Goal: Find specific page/section: Find specific page/section

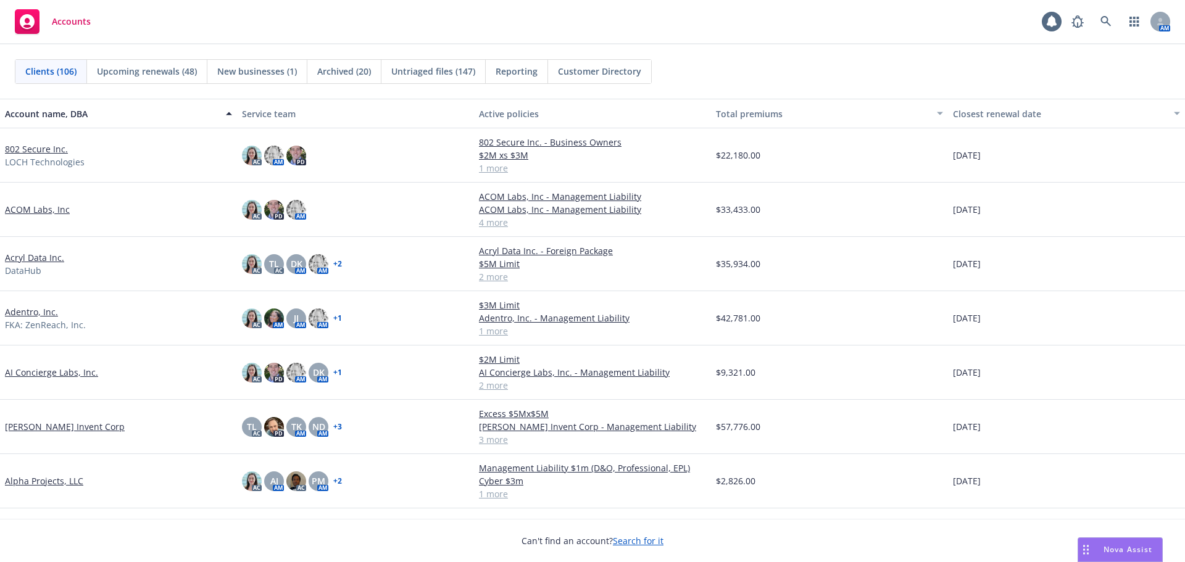
click at [35, 146] on link "802 Secure Inc." at bounding box center [36, 149] width 63 height 13
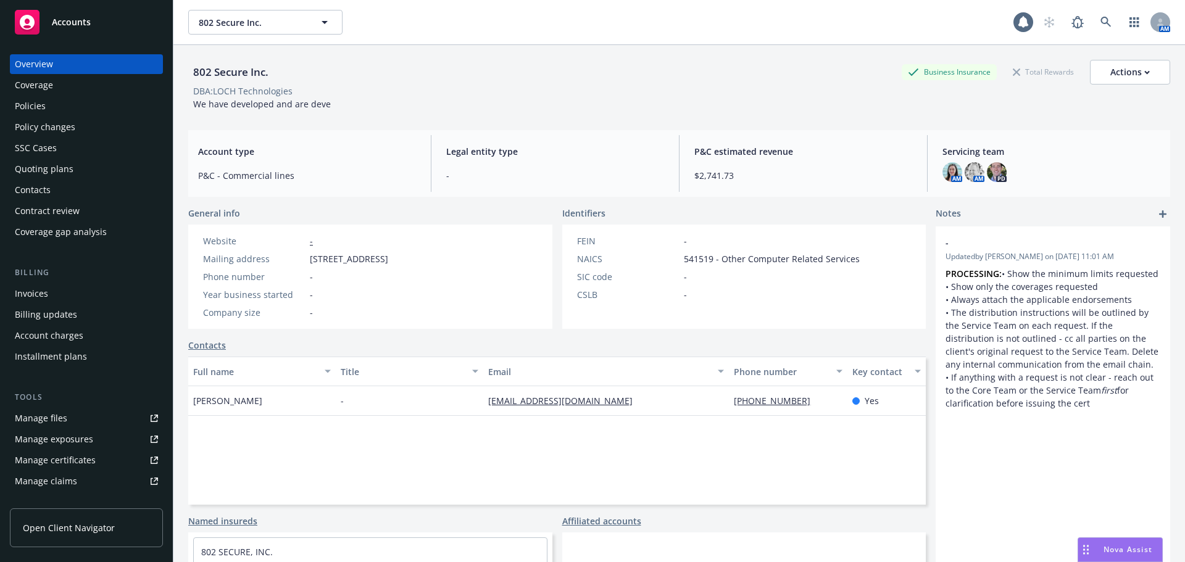
click at [36, 412] on div "Manage files" at bounding box center [41, 419] width 52 height 20
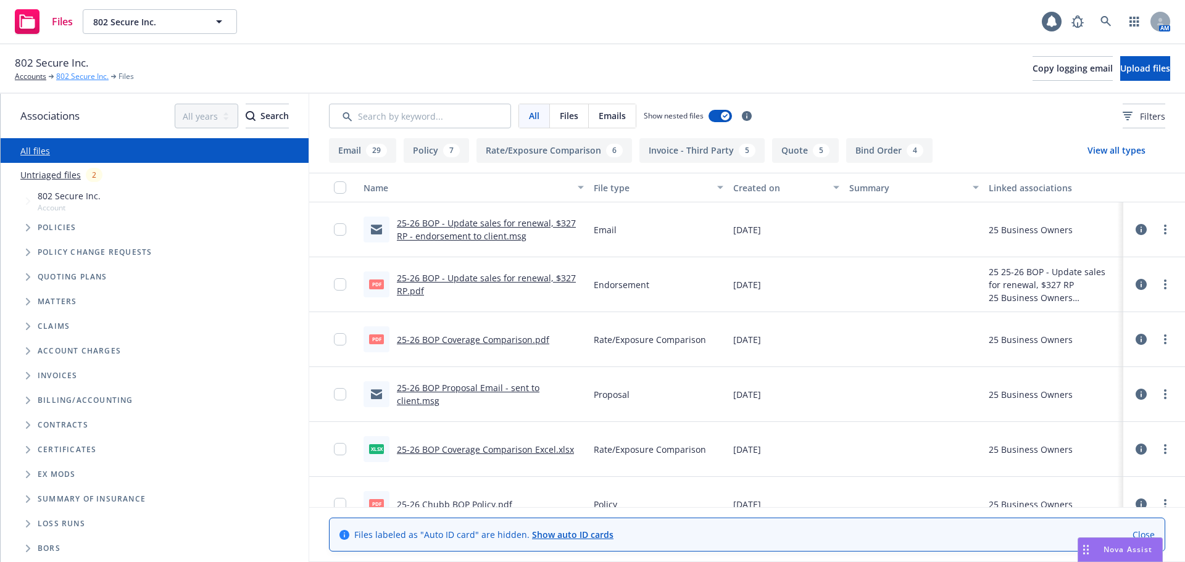
click at [78, 78] on link "802 Secure Inc." at bounding box center [82, 76] width 52 height 11
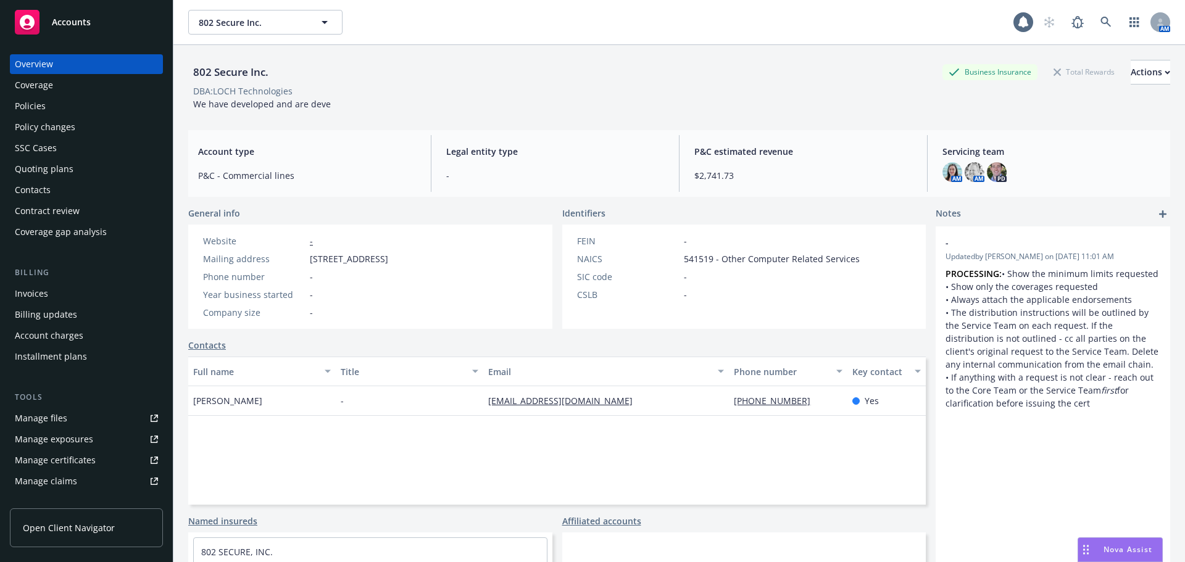
click at [68, 413] on link "Manage files" at bounding box center [86, 419] width 153 height 20
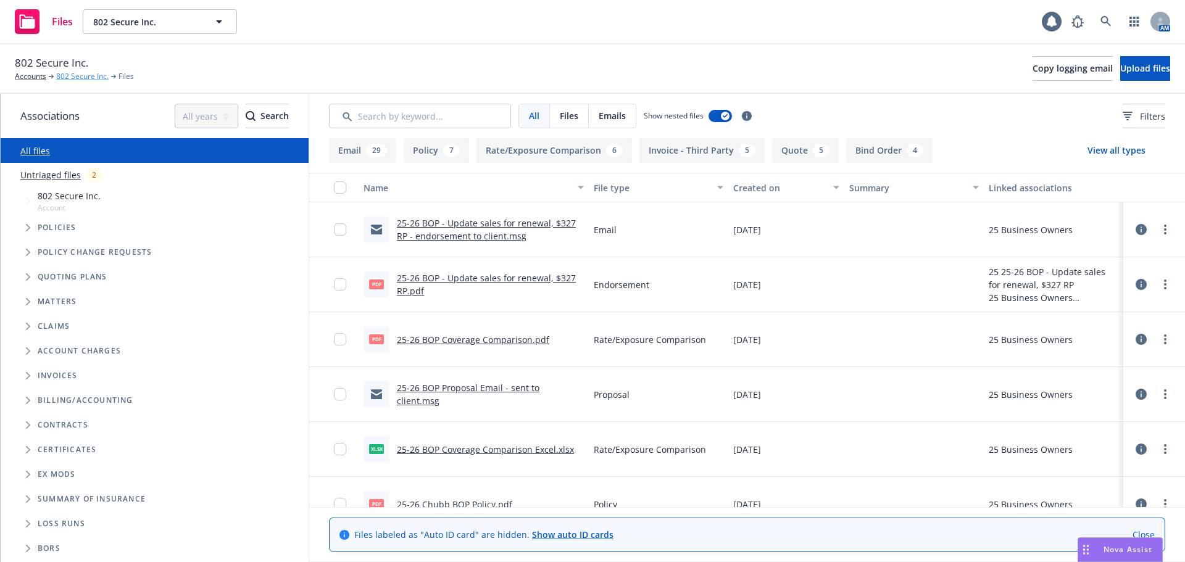
click at [85, 76] on link "802 Secure Inc." at bounding box center [82, 76] width 52 height 11
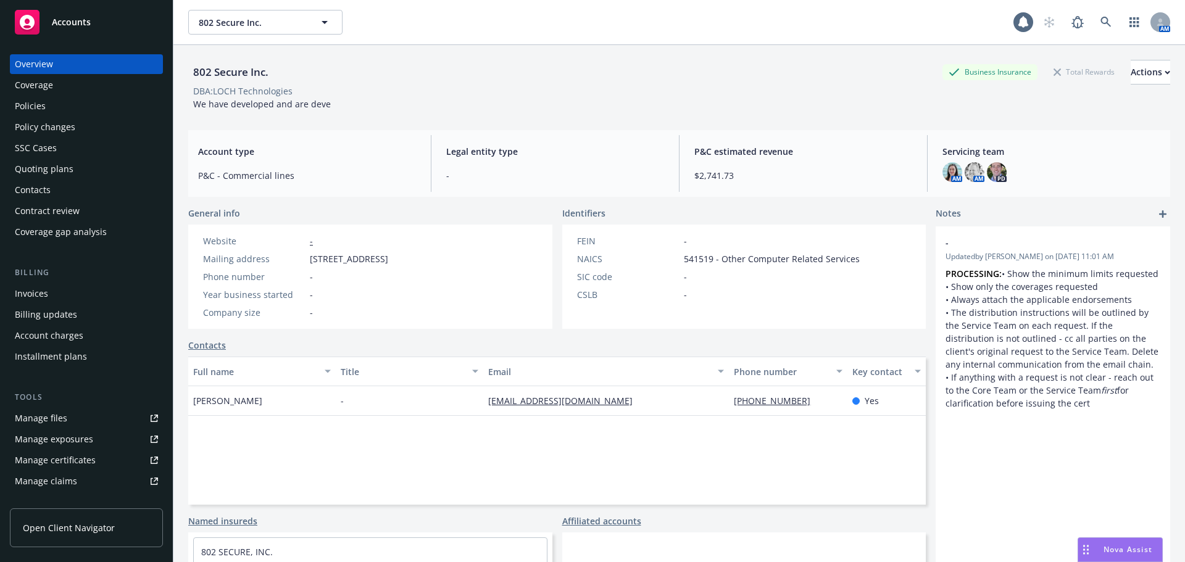
click at [93, 417] on link "Manage files" at bounding box center [86, 419] width 153 height 20
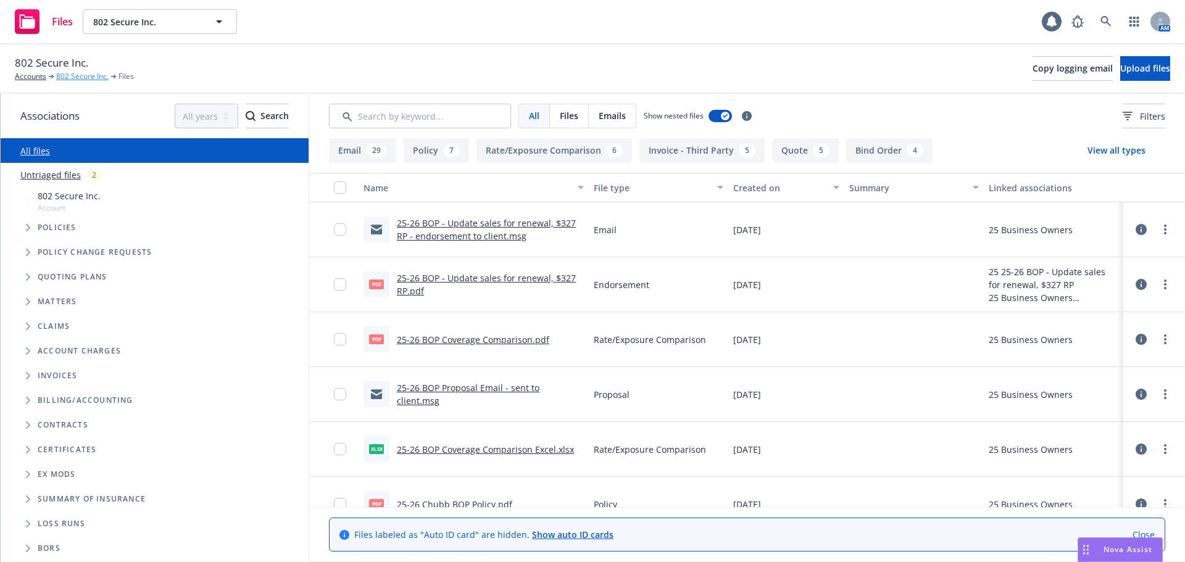
click at [92, 78] on link "802 Secure Inc." at bounding box center [82, 76] width 52 height 11
